Goal: Transaction & Acquisition: Purchase product/service

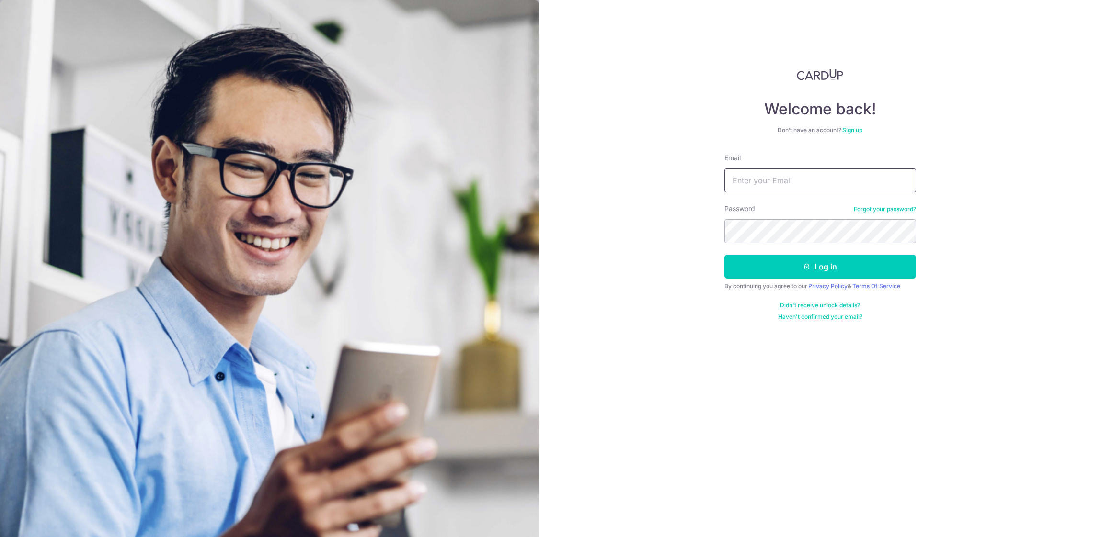
type input "[EMAIL_ADDRESS][DOMAIN_NAME]"
click at [795, 265] on button "Log in" at bounding box center [820, 267] width 192 height 24
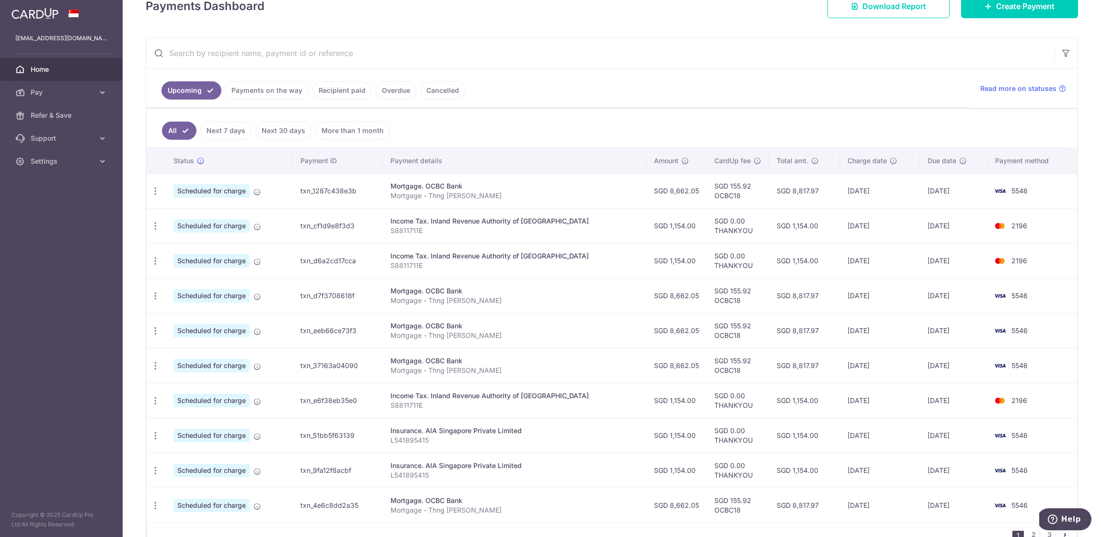
scroll to position [203, 0]
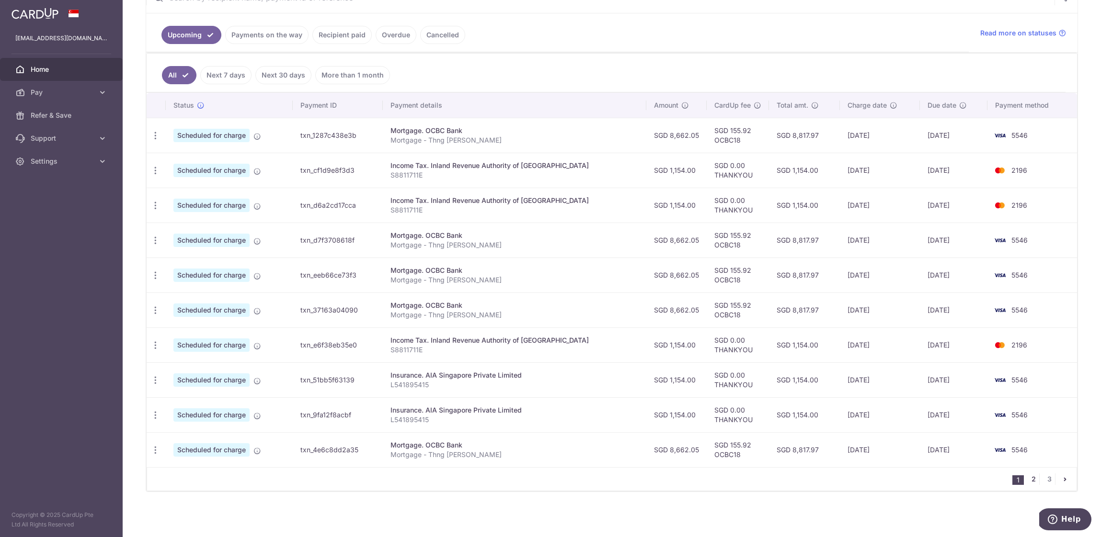
click at [1029, 479] on link "2" at bounding box center [1032, 479] width 11 height 11
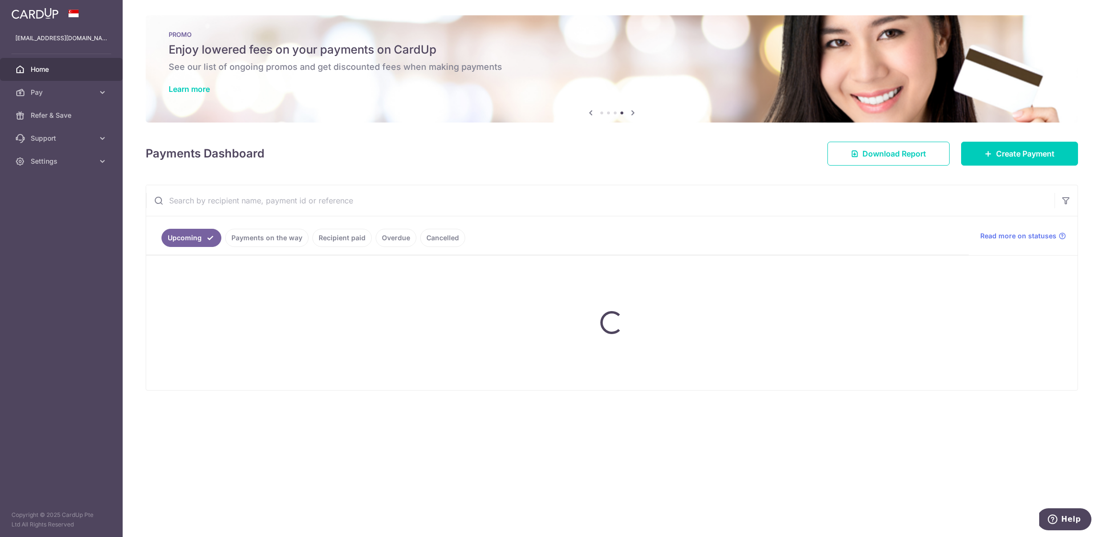
scroll to position [0, 0]
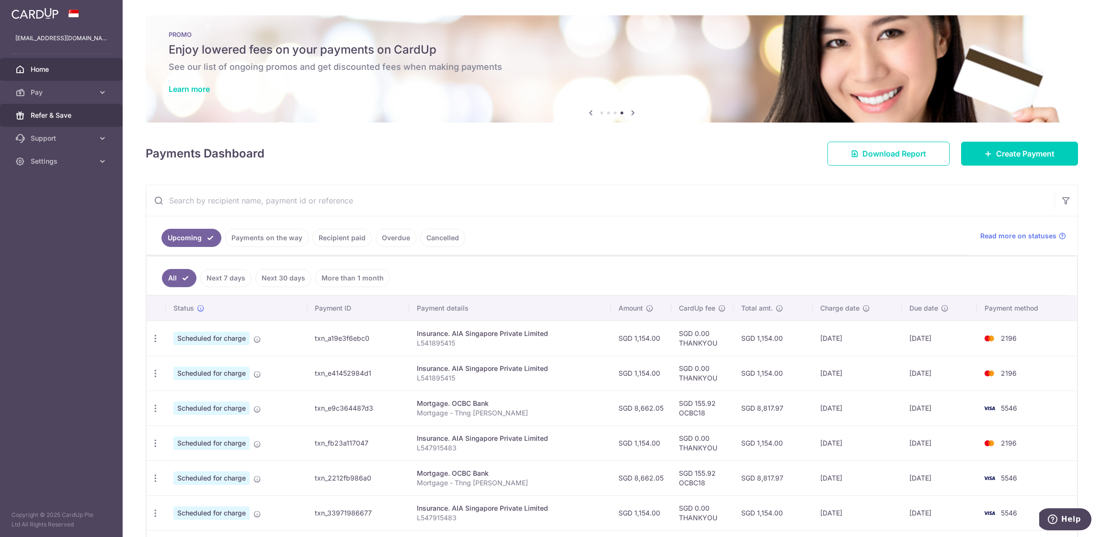
click at [93, 116] on span "Refer & Save" at bounding box center [62, 116] width 63 height 10
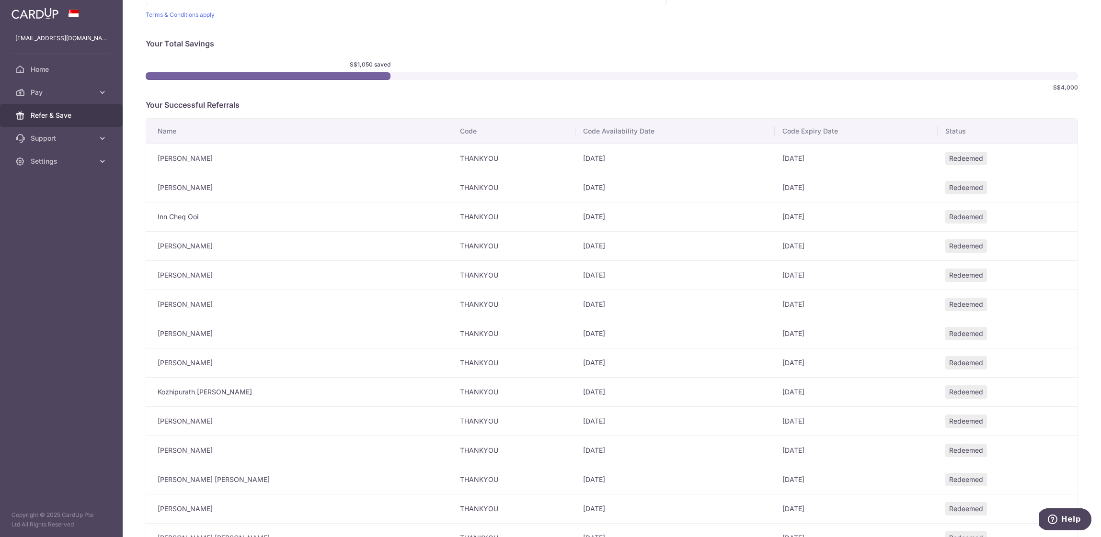
scroll to position [264, 0]
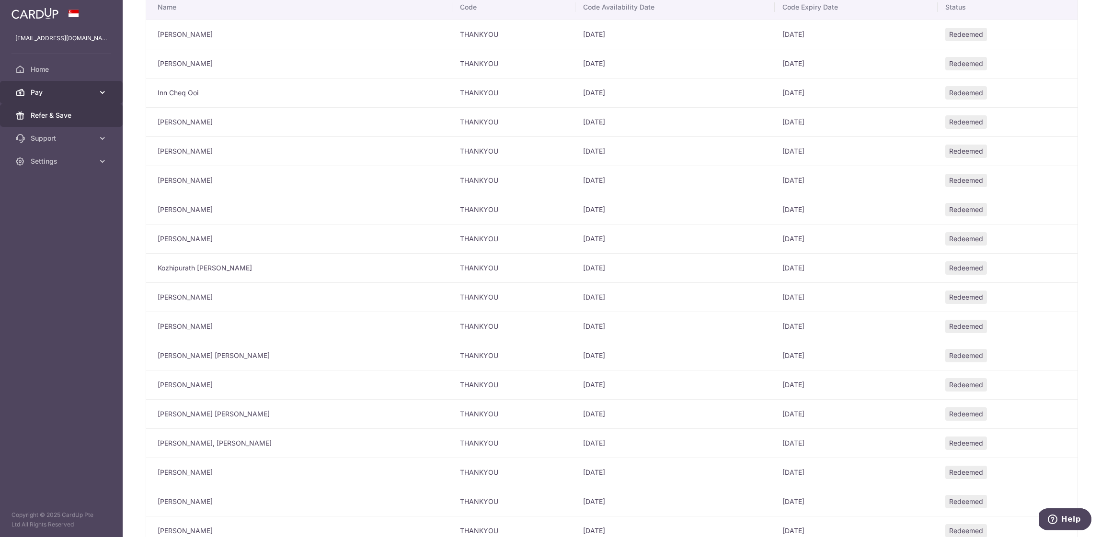
click at [97, 91] on link "Pay" at bounding box center [61, 92] width 123 height 23
click at [81, 121] on link "Payments" at bounding box center [61, 115] width 123 height 23
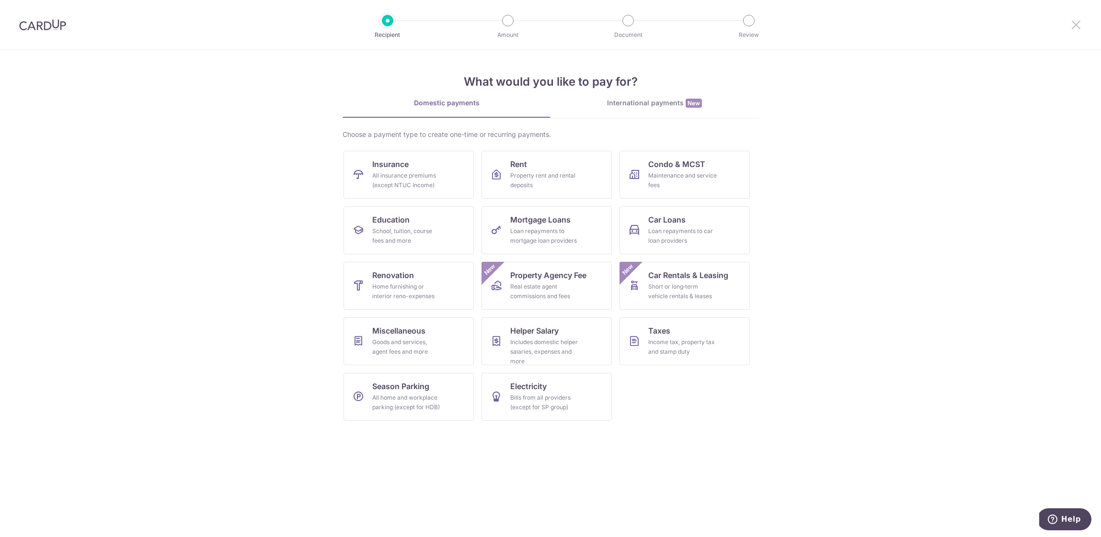
click at [1080, 24] on icon at bounding box center [1075, 25] width 11 height 12
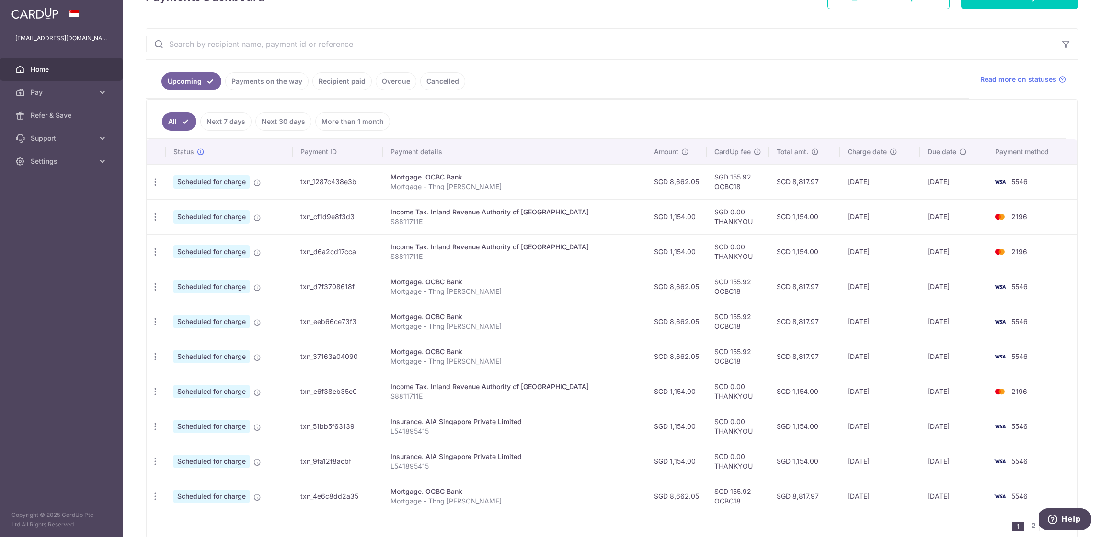
scroll to position [192, 0]
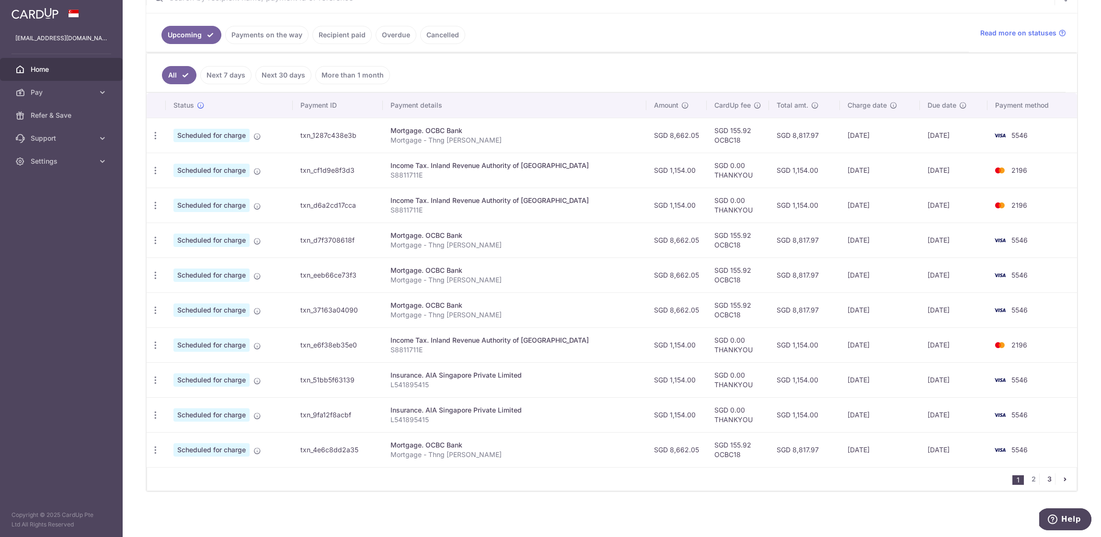
click at [1046, 480] on link "3" at bounding box center [1048, 479] width 11 height 11
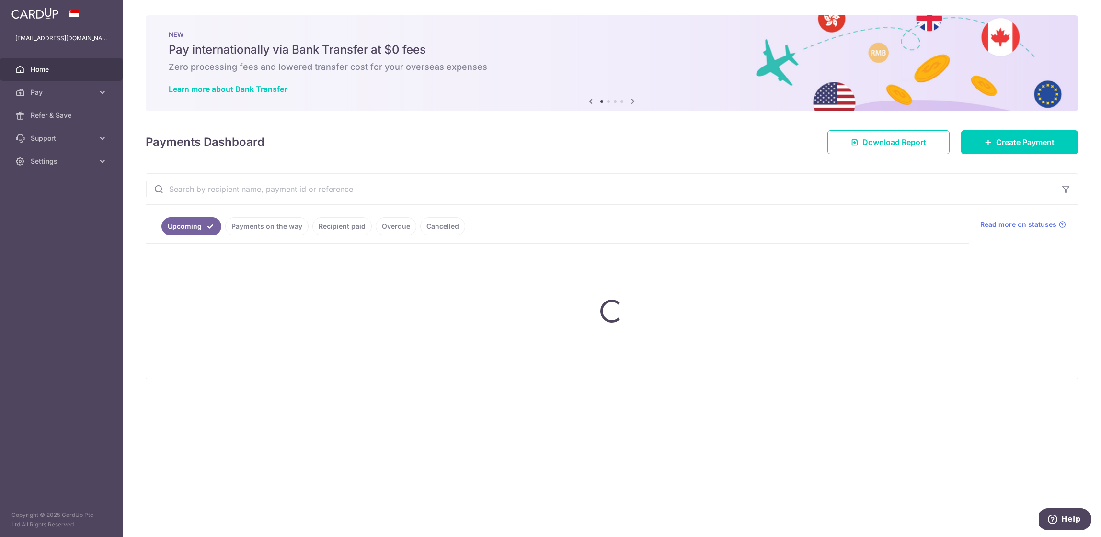
scroll to position [0, 0]
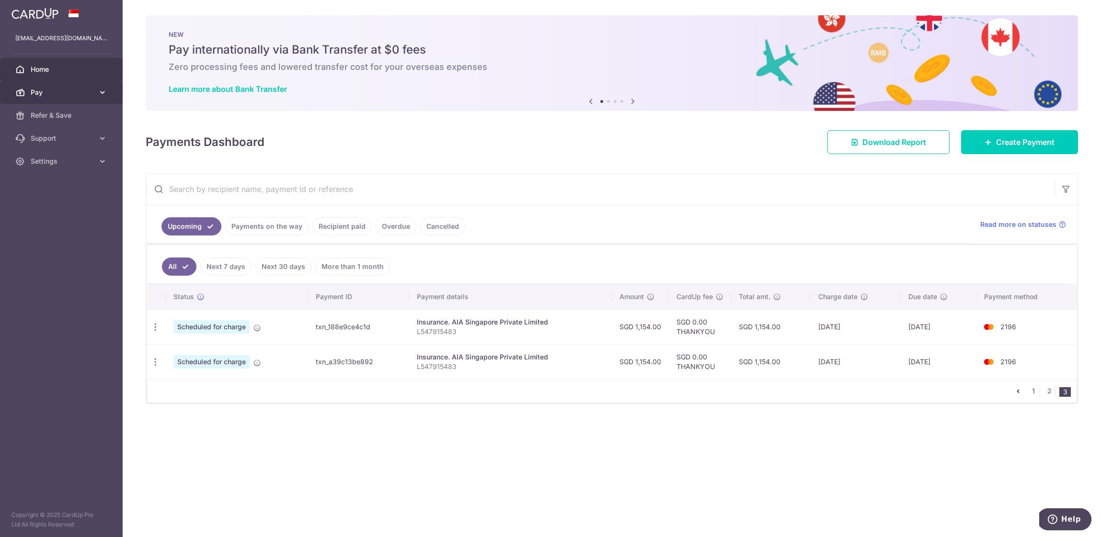
click at [68, 100] on link "Pay" at bounding box center [61, 92] width 123 height 23
click at [61, 108] on link "Payments" at bounding box center [61, 115] width 123 height 23
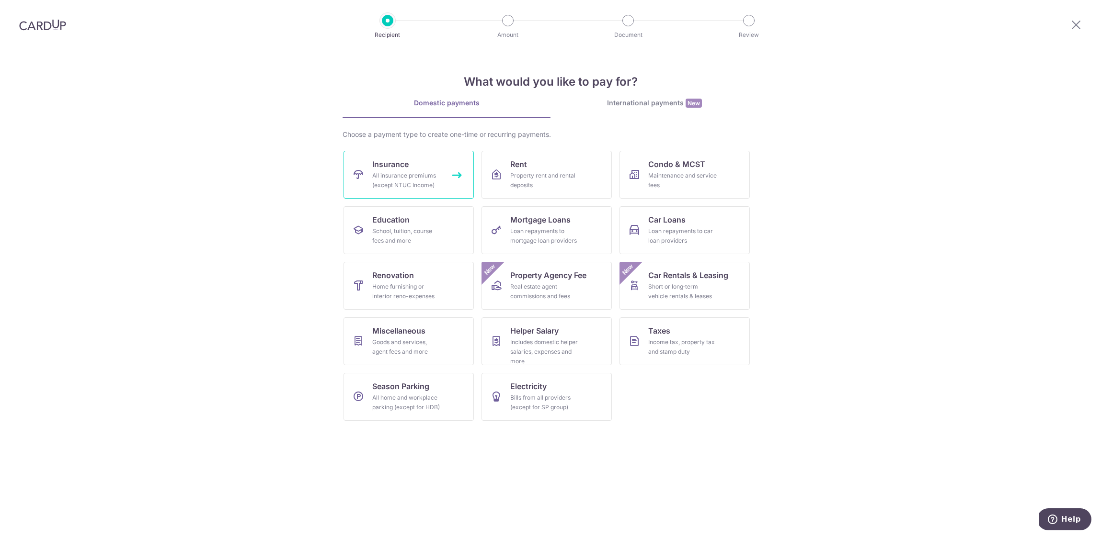
click at [414, 194] on link "Insurance All insurance premiums (except NTUC Income)" at bounding box center [408, 175] width 130 height 48
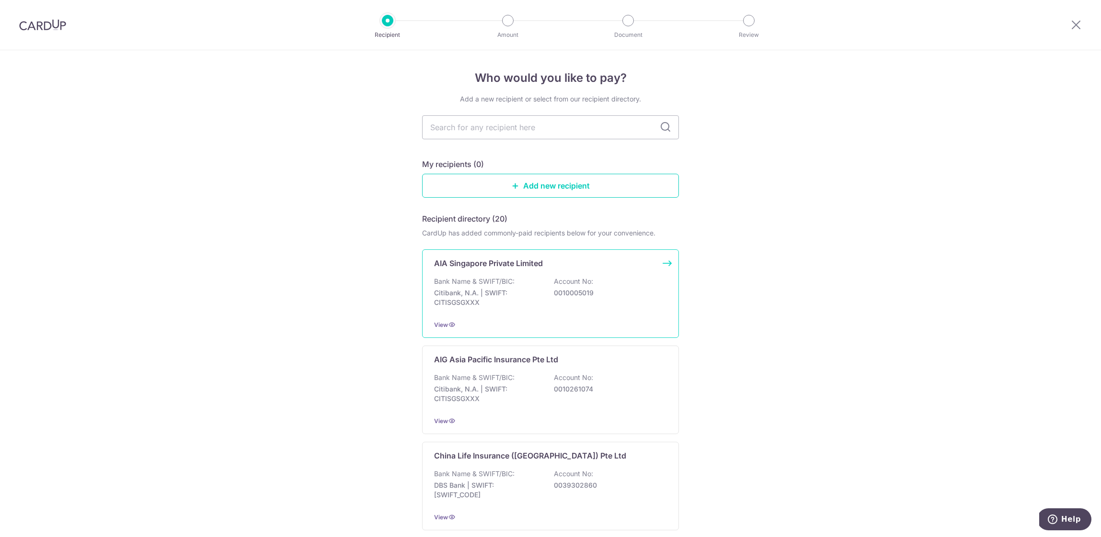
click at [453, 295] on p "Citibank, N.A. | SWIFT: CITISGSGXXX" at bounding box center [487, 297] width 107 height 19
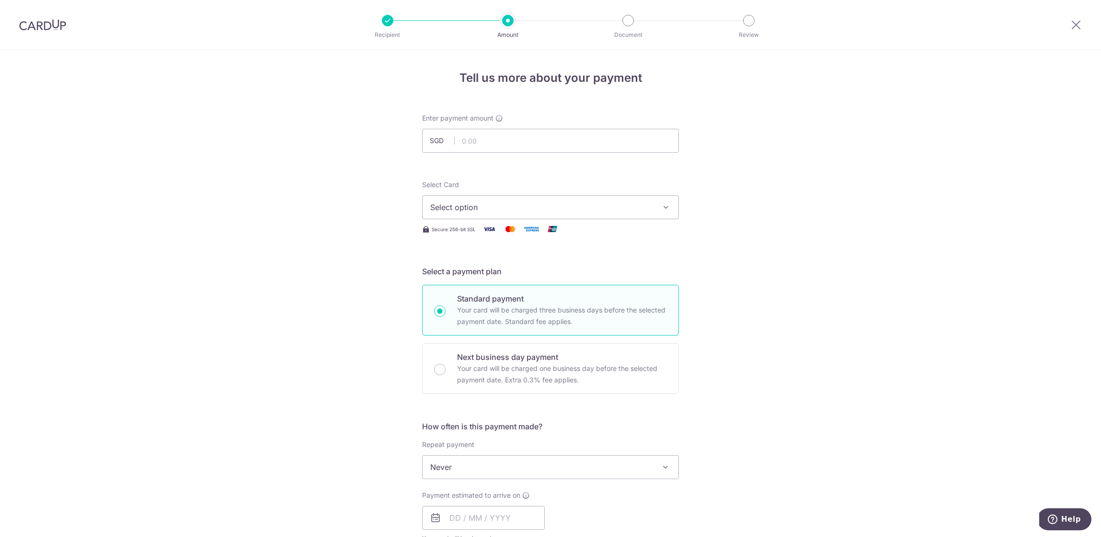
click at [468, 210] on span "Select option" at bounding box center [541, 207] width 223 height 11
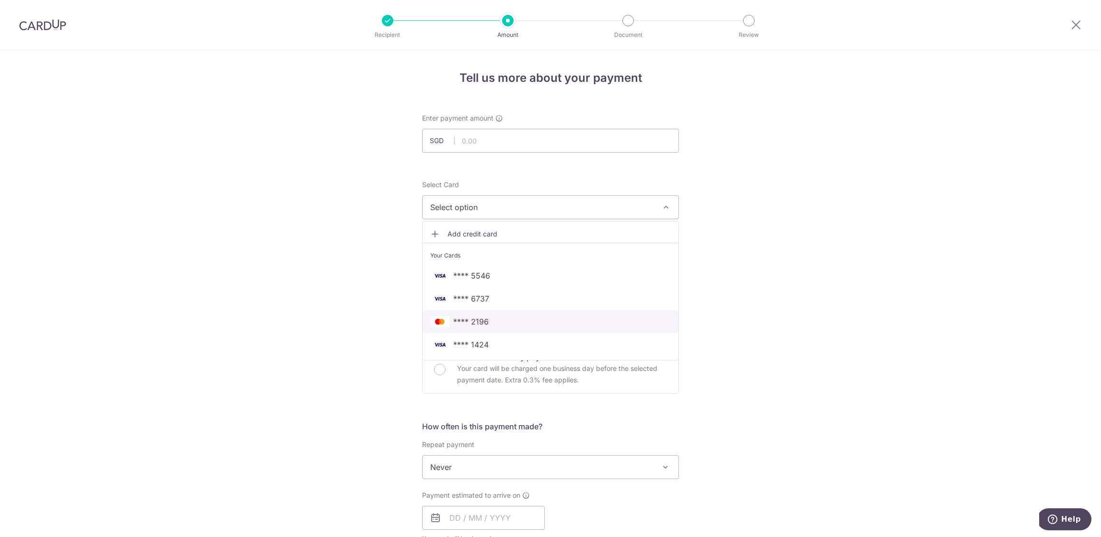
click at [471, 318] on span "**** 2196" at bounding box center [470, 321] width 35 height 11
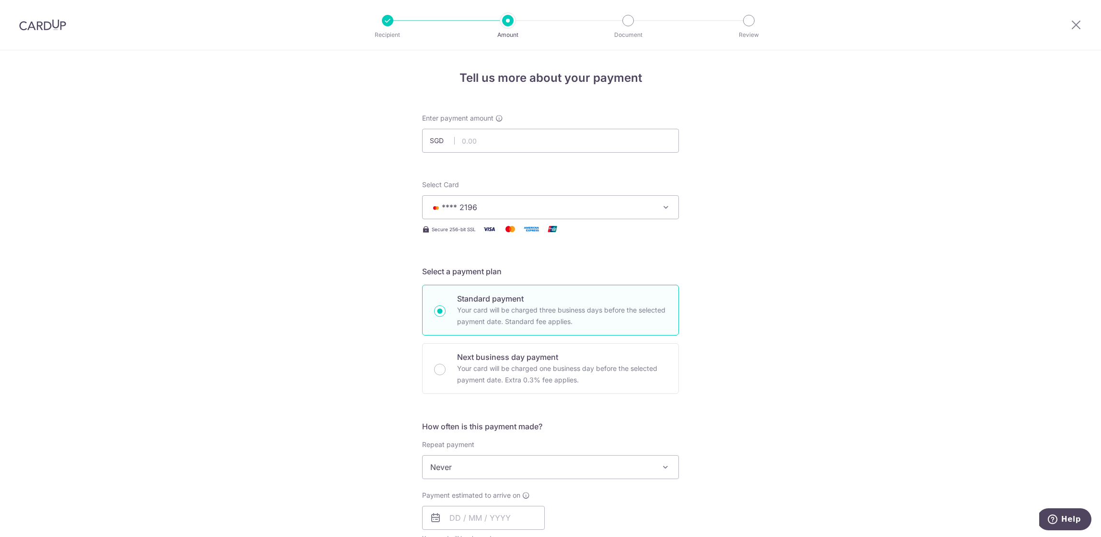
click at [564, 127] on div "Enter payment amount SGD" at bounding box center [550, 132] width 257 height 39
click at [564, 136] on input "text" at bounding box center [550, 141] width 257 height 24
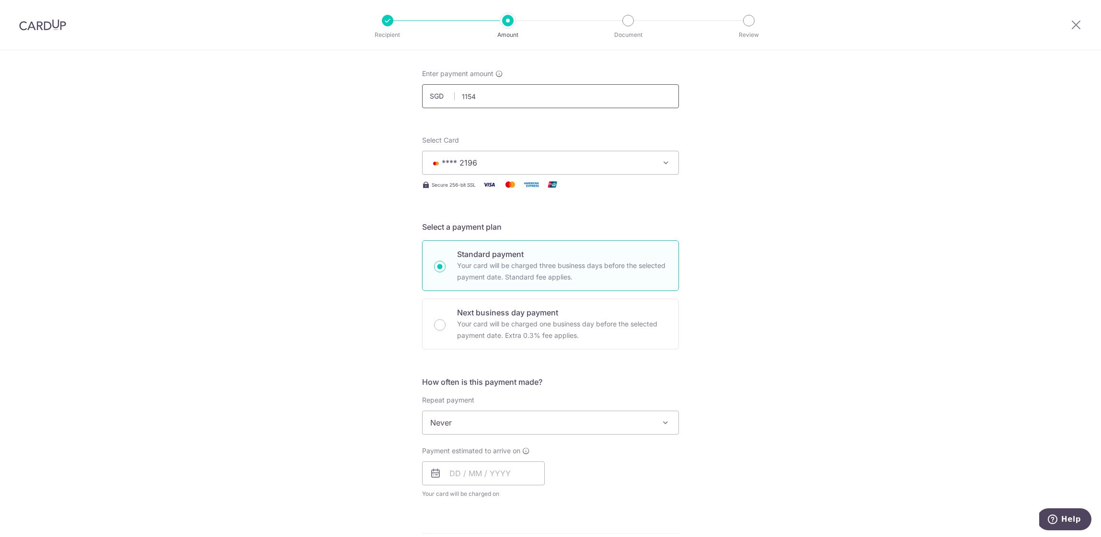
scroll to position [297, 0]
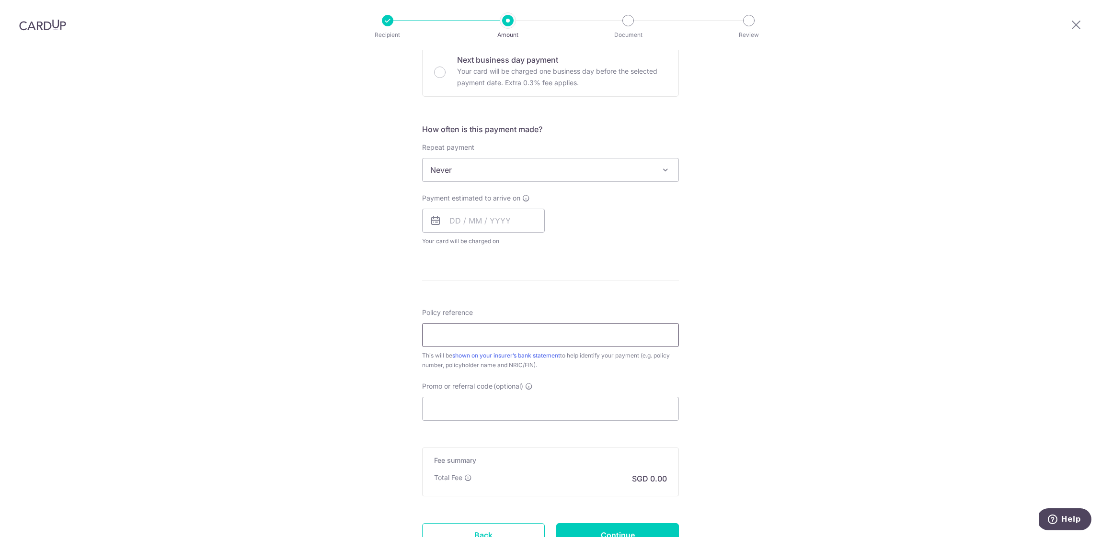
type input "1,154.00"
click at [505, 339] on input "Policy reference" at bounding box center [550, 335] width 257 height 24
paste input "L547915485"
drag, startPoint x: 522, startPoint y: 340, endPoint x: 388, endPoint y: 327, distance: 135.2
click at [388, 327] on div "Tell us more about your payment Enter payment amount SGD 1,154.00 1154.00 Selec…" at bounding box center [550, 186] width 1101 height 866
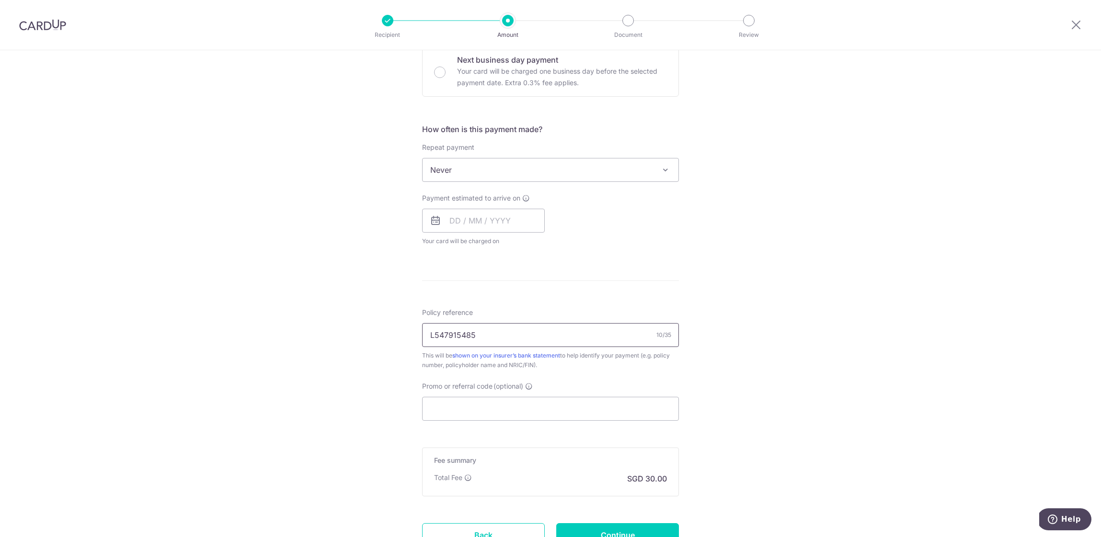
paste input "3"
type input "L547915483"
click at [593, 405] on input "Promo or referral code (optional)" at bounding box center [550, 409] width 257 height 24
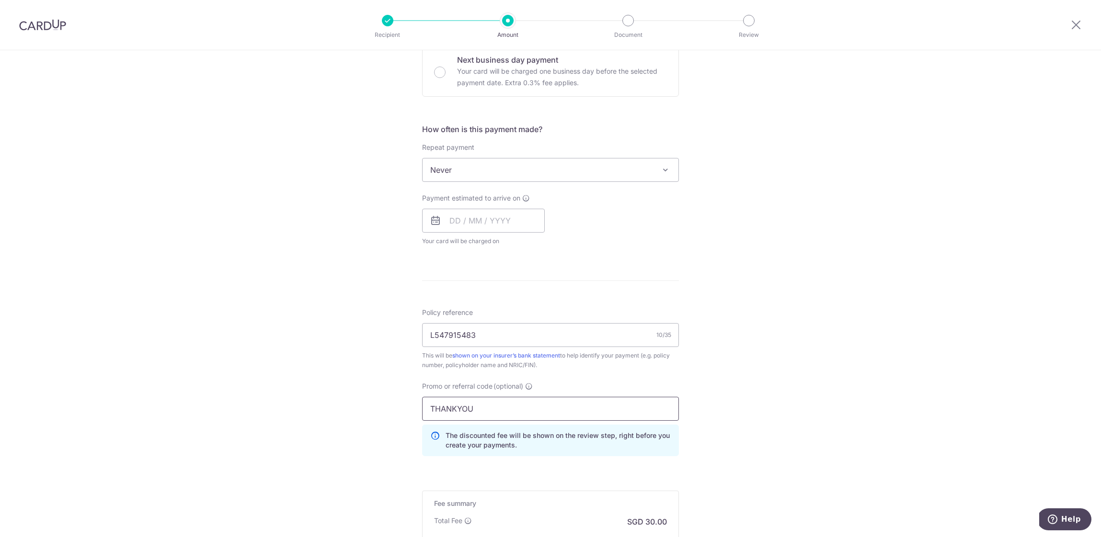
type input "THANKYOU"
click at [740, 228] on div "Tell us more about your payment Enter payment amount SGD 1,154.00 1154.00 Selec…" at bounding box center [550, 207] width 1101 height 909
click at [522, 221] on input "text" at bounding box center [483, 221] width 123 height 24
type input "02/04/30"
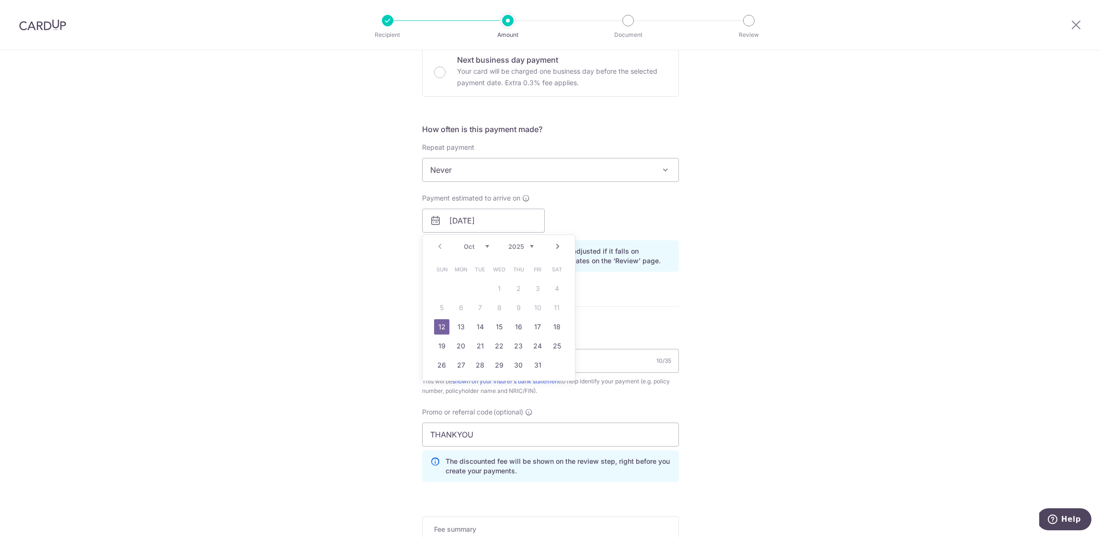
click at [763, 259] on div "Tell us more about your payment Enter payment amount SGD 1,154.00 1154.00 Selec…" at bounding box center [550, 220] width 1101 height 935
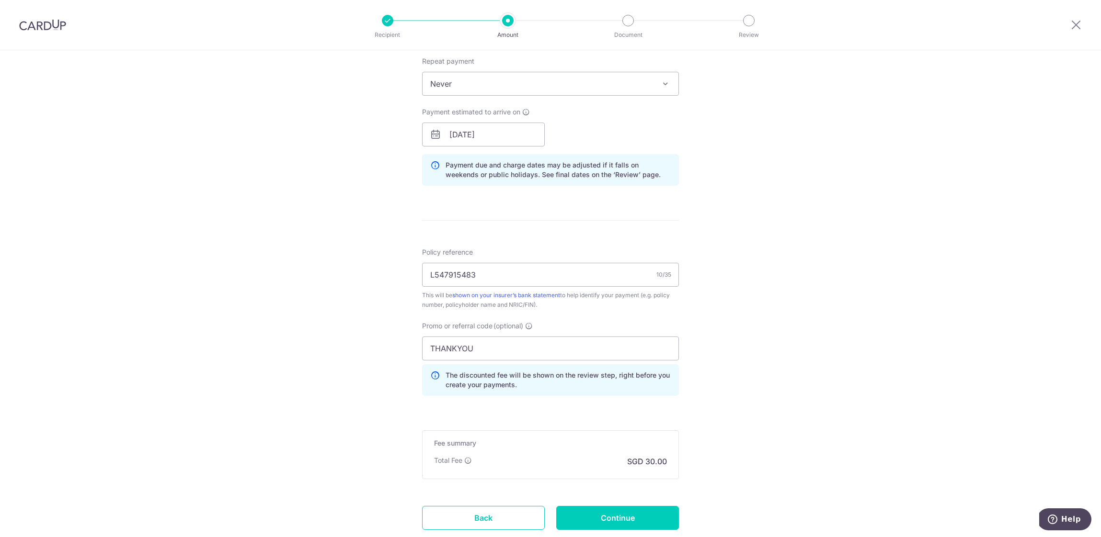
scroll to position [401, 0]
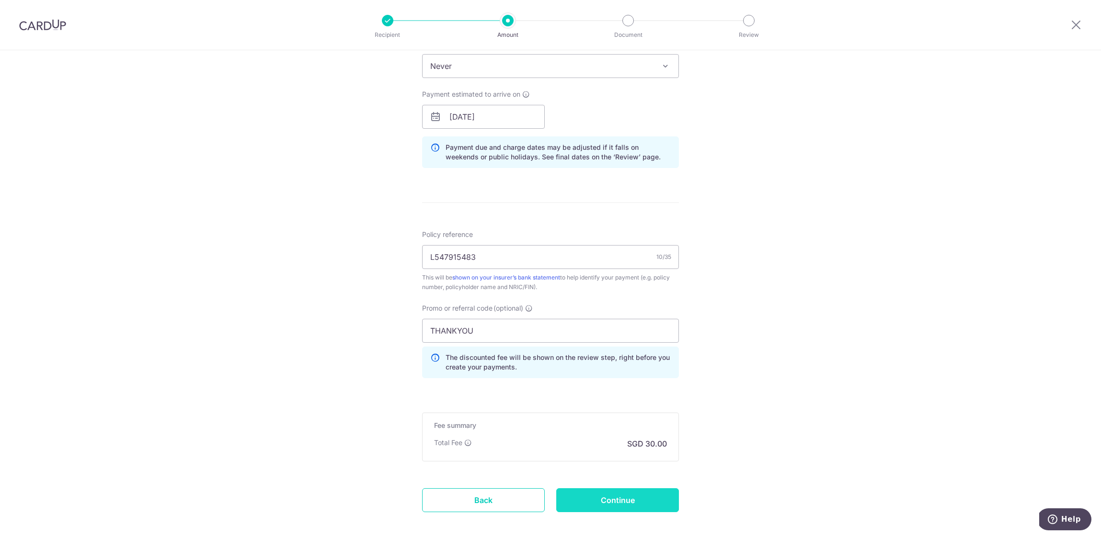
click at [645, 510] on input "Continue" at bounding box center [617, 500] width 123 height 24
type input "Create Schedule"
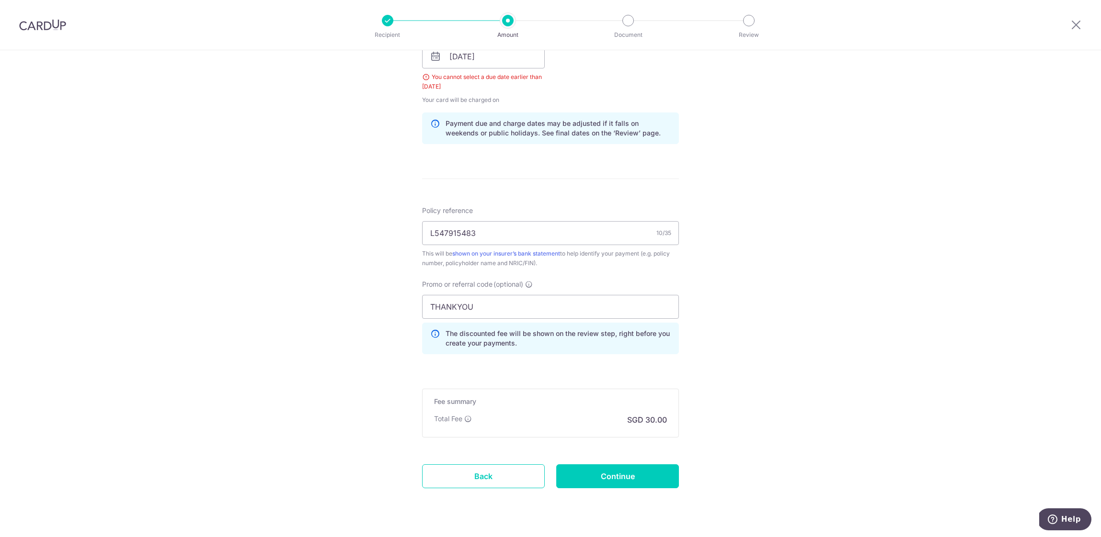
scroll to position [397, 0]
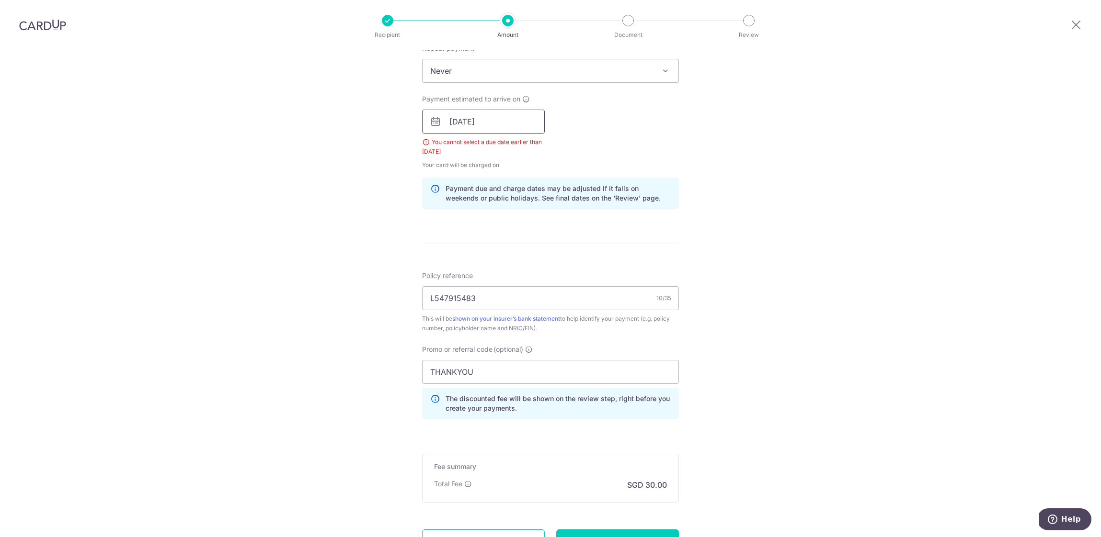
click at [517, 128] on input "02/04/30" at bounding box center [483, 122] width 123 height 24
type input "02/04/2030"
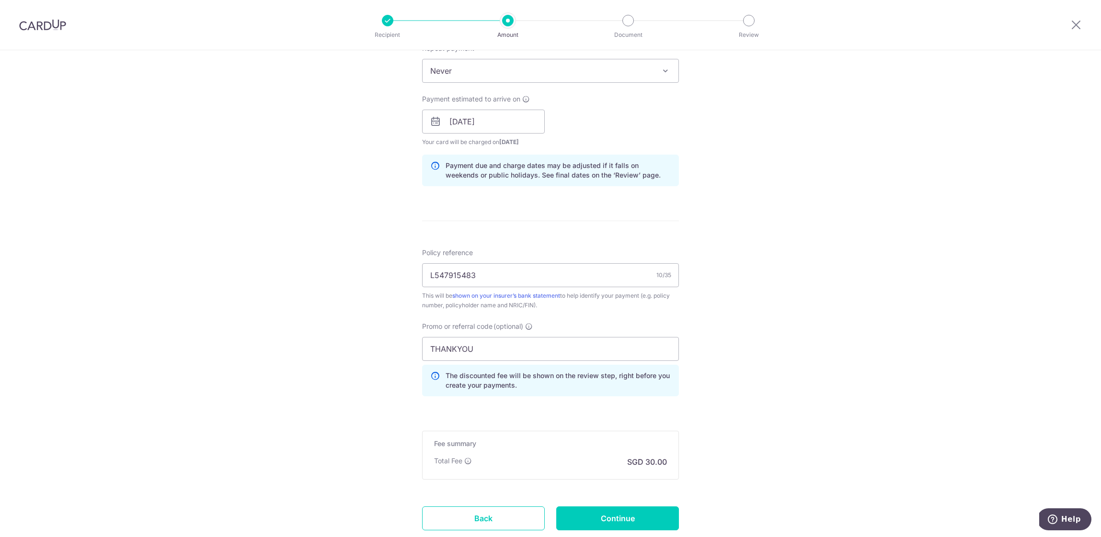
click at [661, 163] on div "How often is this payment made? Repeat payment Never Every week Every month Eve…" at bounding box center [550, 109] width 257 height 170
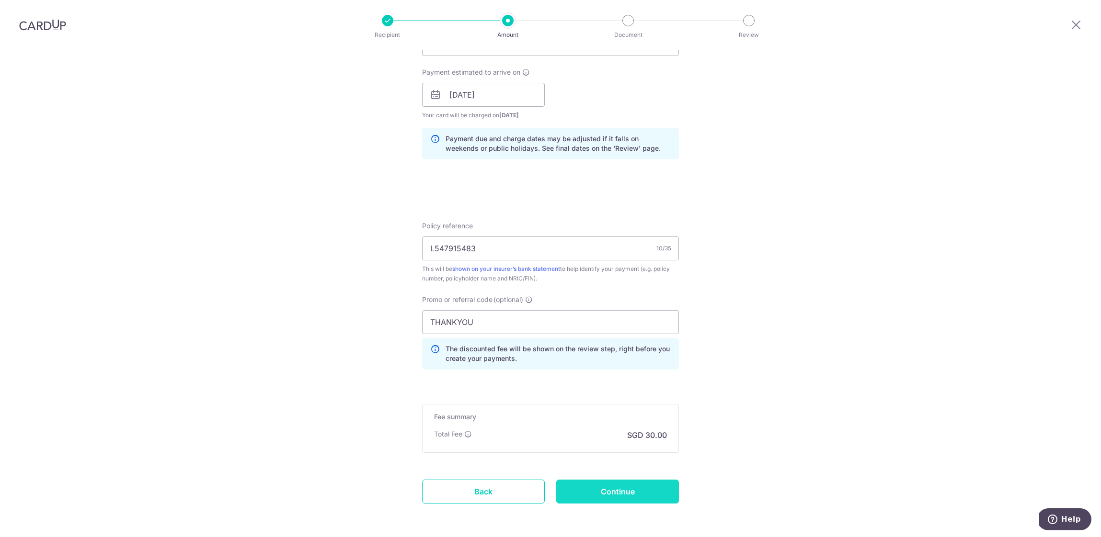
click at [621, 492] on input "Continue" at bounding box center [617, 492] width 123 height 24
type input "Create Schedule"
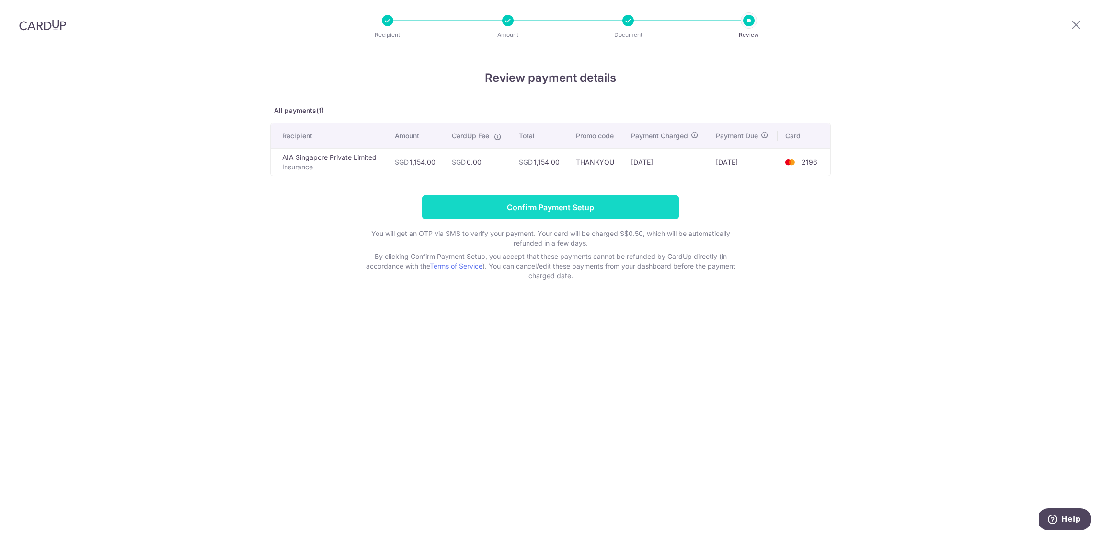
click at [632, 204] on input "Confirm Payment Setup" at bounding box center [550, 207] width 257 height 24
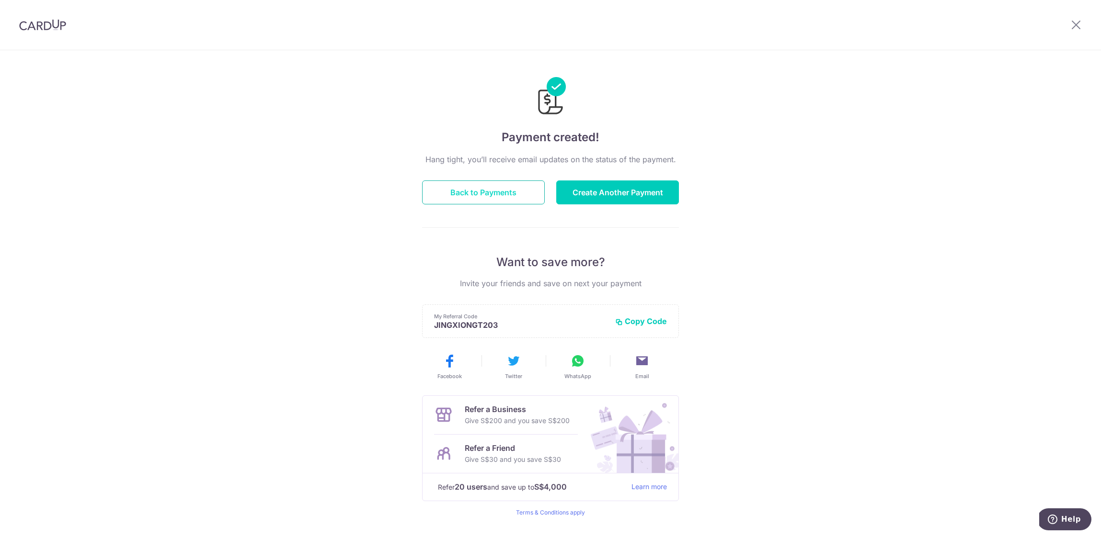
click at [483, 199] on button "Back to Payments" at bounding box center [483, 193] width 123 height 24
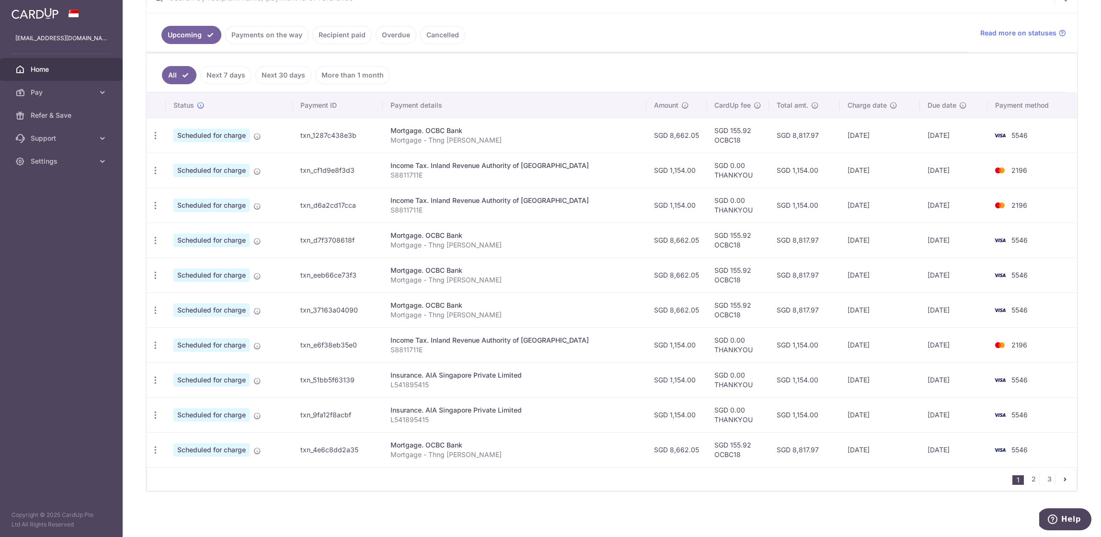
scroll to position [203, 0]
click at [1043, 479] on link "3" at bounding box center [1048, 479] width 11 height 11
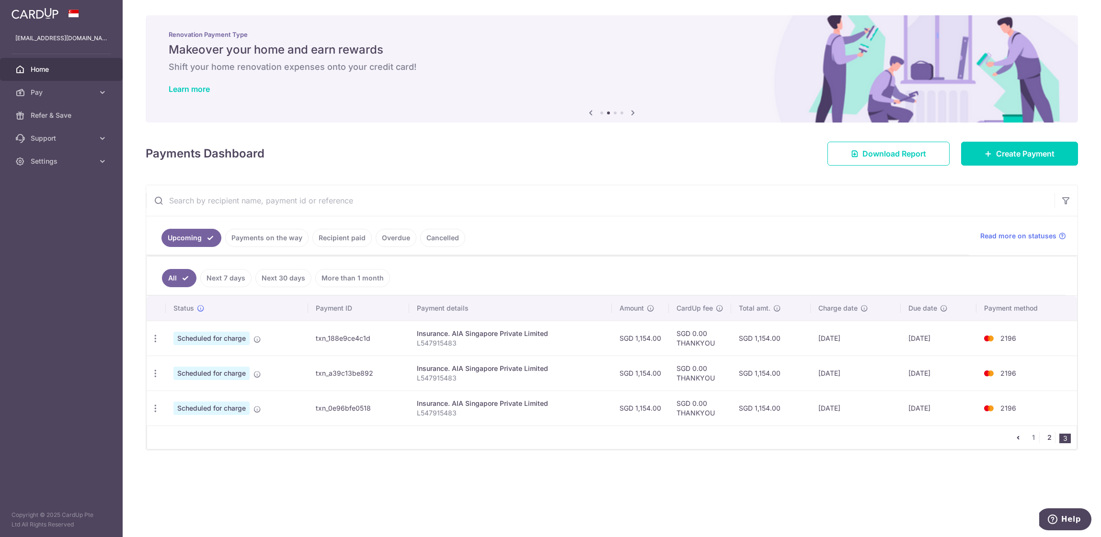
click at [1051, 435] on link "2" at bounding box center [1048, 437] width 11 height 11
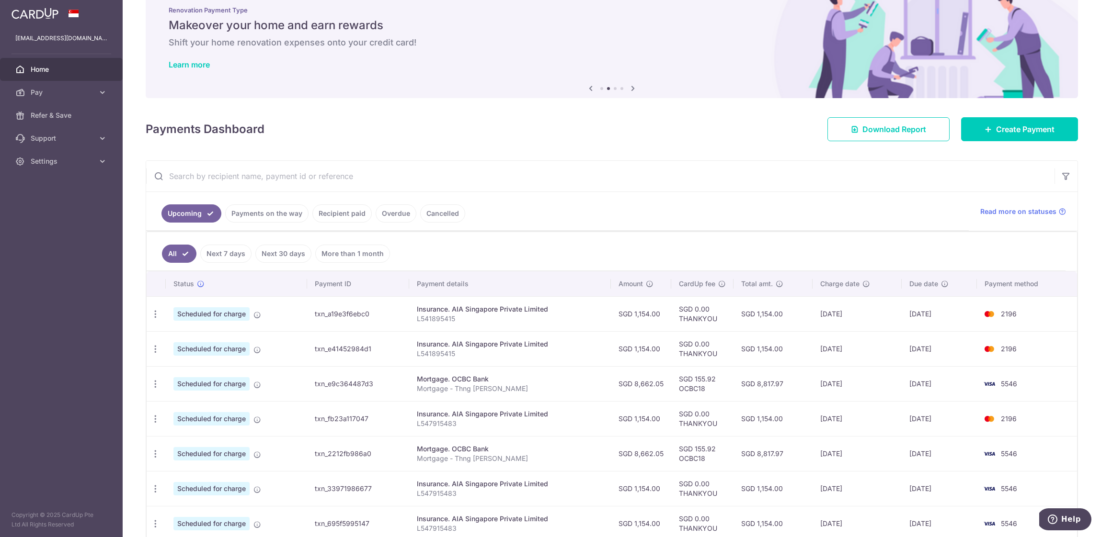
scroll to position [162, 0]
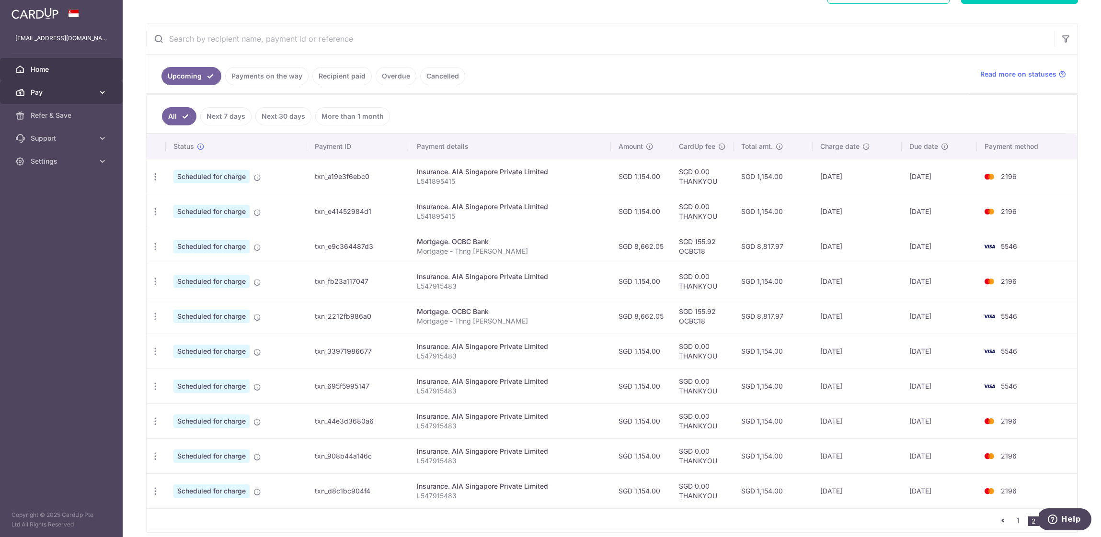
click at [49, 95] on span "Pay" at bounding box center [62, 93] width 63 height 10
click at [55, 114] on span "Payments" at bounding box center [62, 116] width 63 height 10
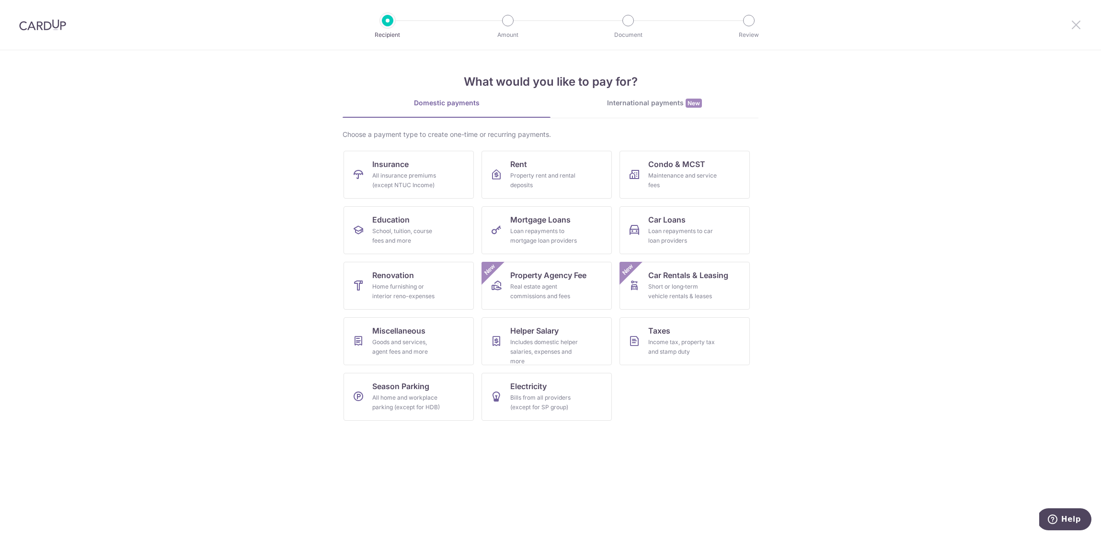
click at [1077, 29] on icon at bounding box center [1075, 25] width 11 height 12
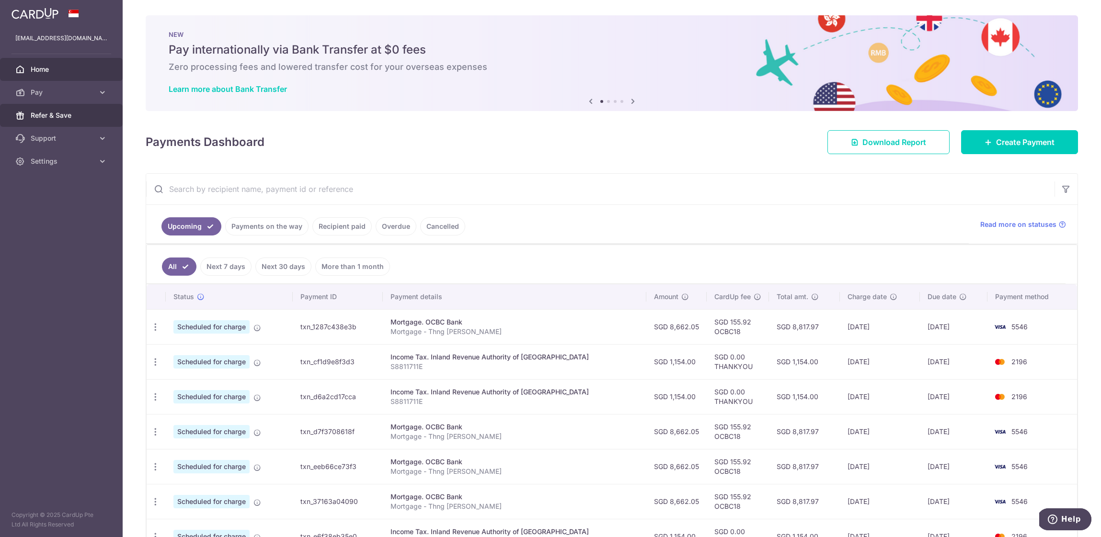
click at [60, 120] on link "Refer & Save" at bounding box center [61, 115] width 123 height 23
